Goal: Transaction & Acquisition: Obtain resource

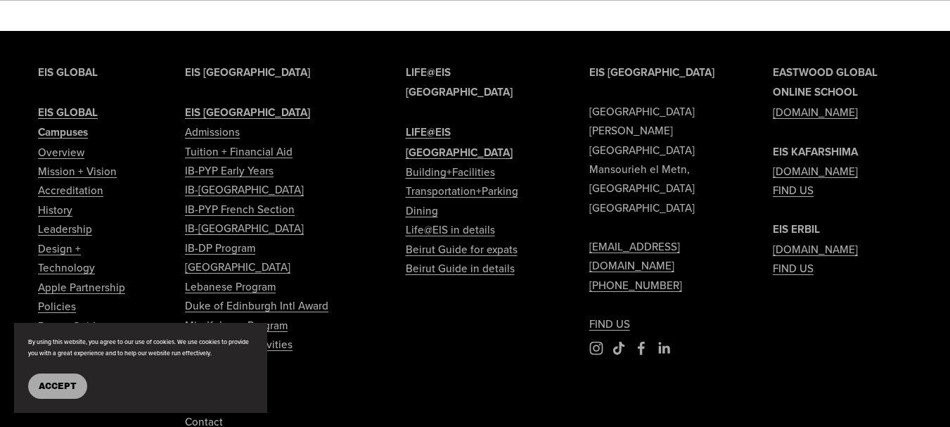
scroll to position [1758, 0]
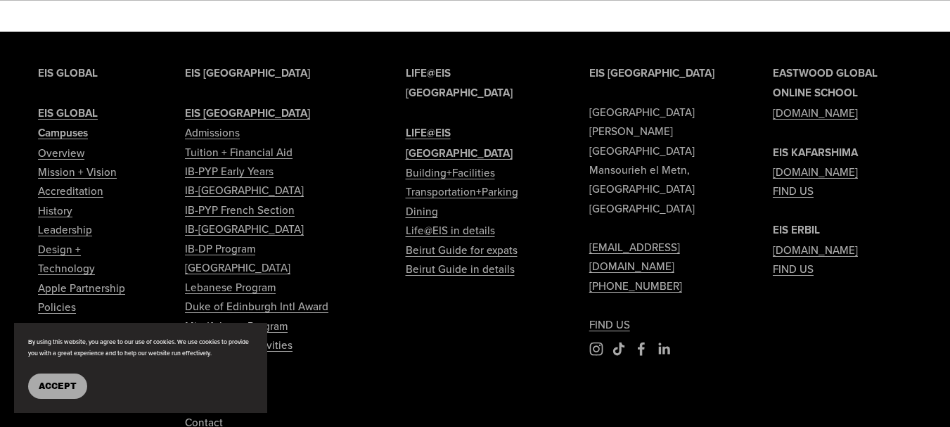
click at [800, 181] on link "FIND US" at bounding box center [793, 190] width 41 height 19
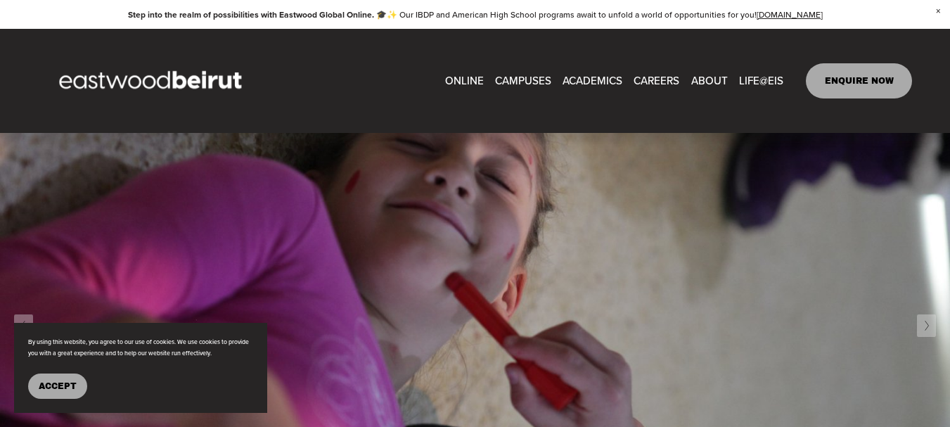
scroll to position [352, 0]
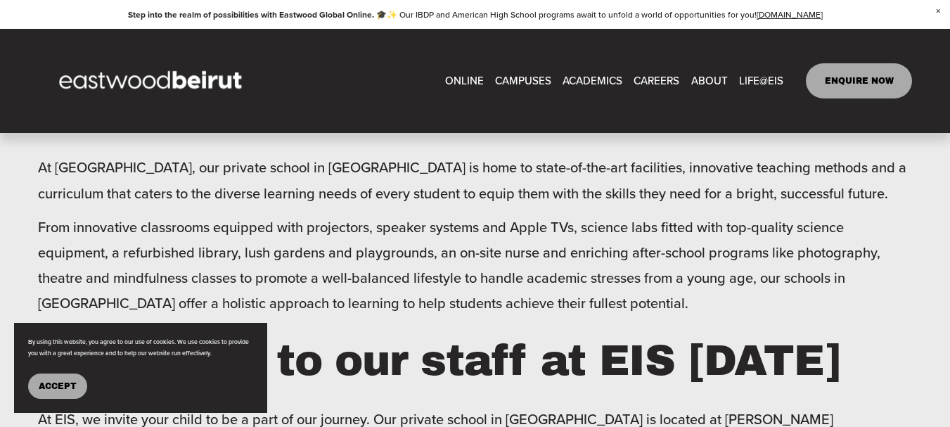
click at [0, 0] on span "Tuition & Financial Aid" at bounding box center [0, 0] width 0 height 0
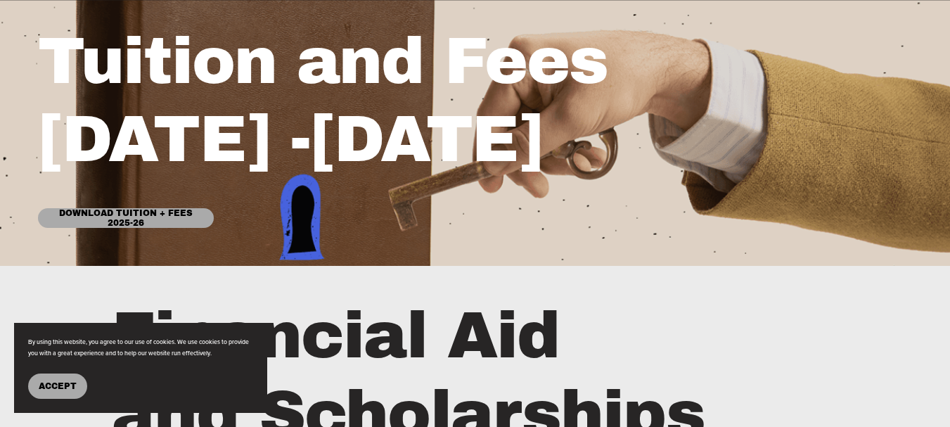
scroll to position [281, 0]
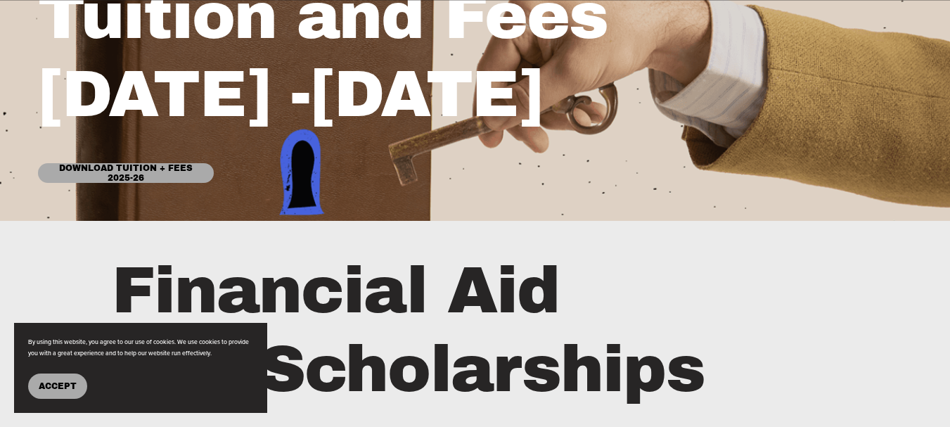
click at [139, 172] on link "Download Tuition + Fees 2025-26" at bounding box center [126, 173] width 176 height 20
